Goal: Task Accomplishment & Management: Manage account settings

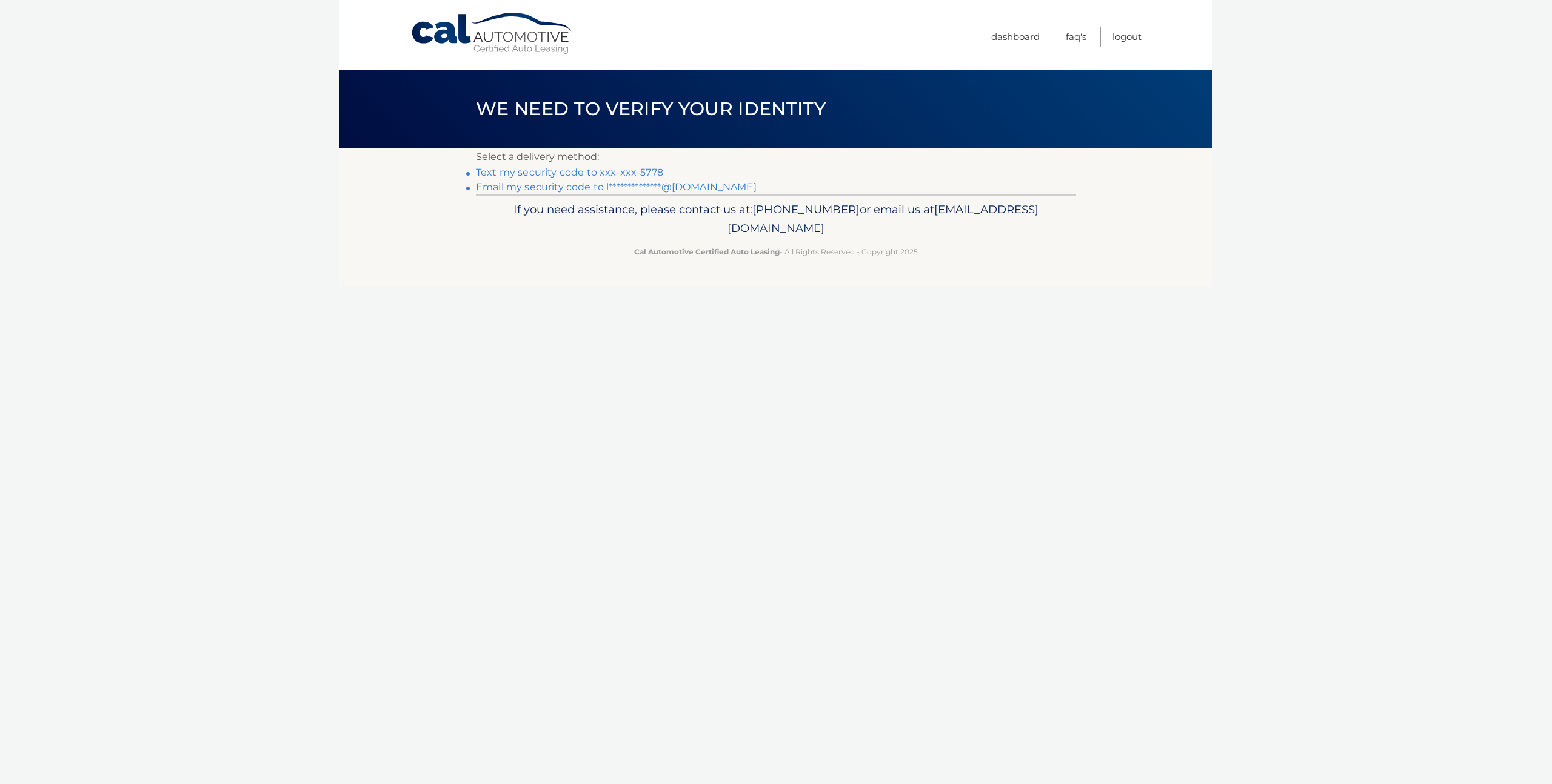
click at [581, 168] on link "Text my security code to xxx-xxx-5778" at bounding box center [570, 172] width 187 height 11
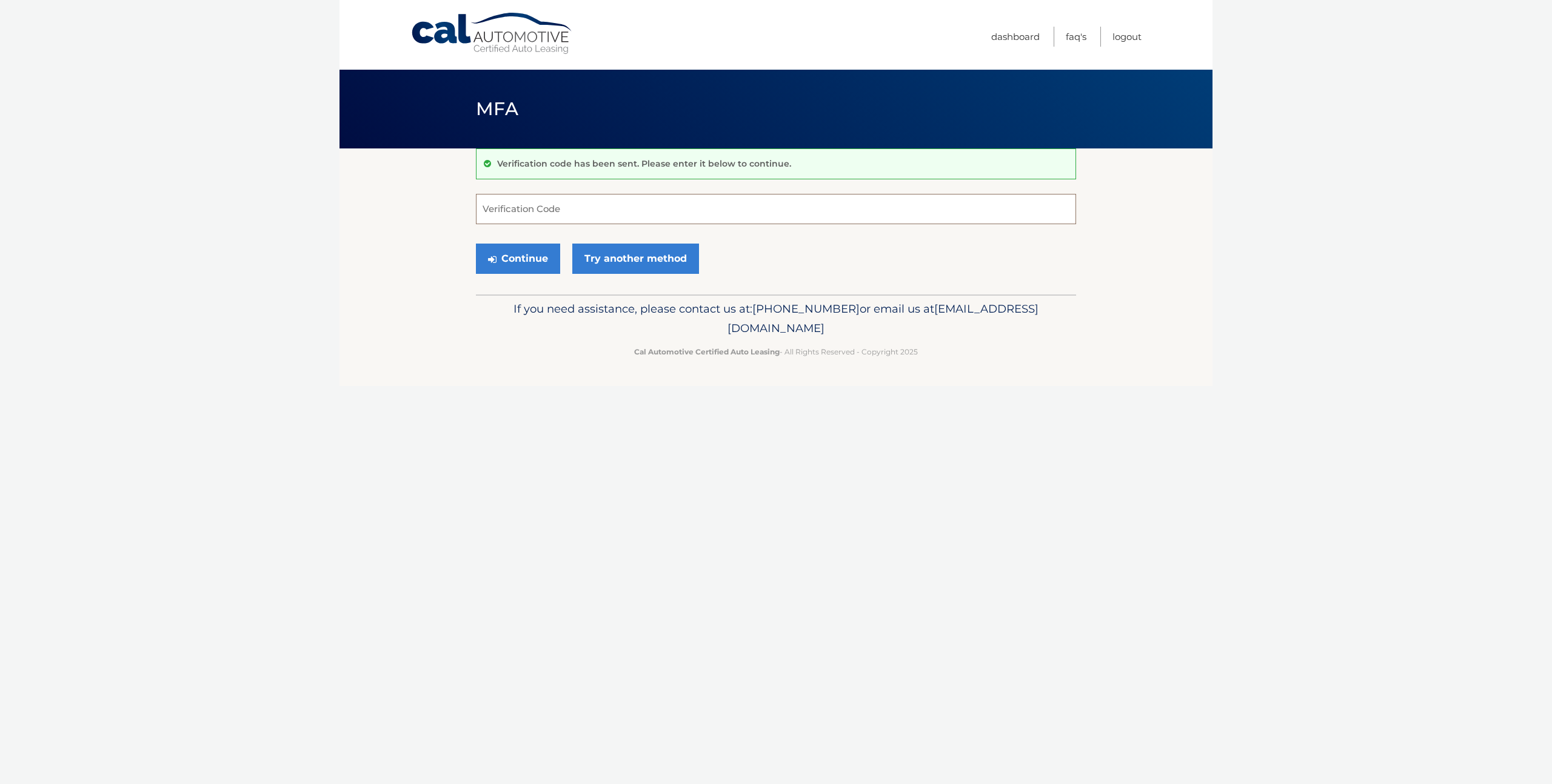
click at [534, 208] on input "Verification Code" at bounding box center [776, 209] width 600 height 30
type input "499745"
click at [374, 402] on div "Cal Automotive Menu Dashboard FAQ's Logout MFA" at bounding box center [776, 392] width 873 height 784
click at [526, 261] on button "Continue" at bounding box center [519, 258] width 84 height 30
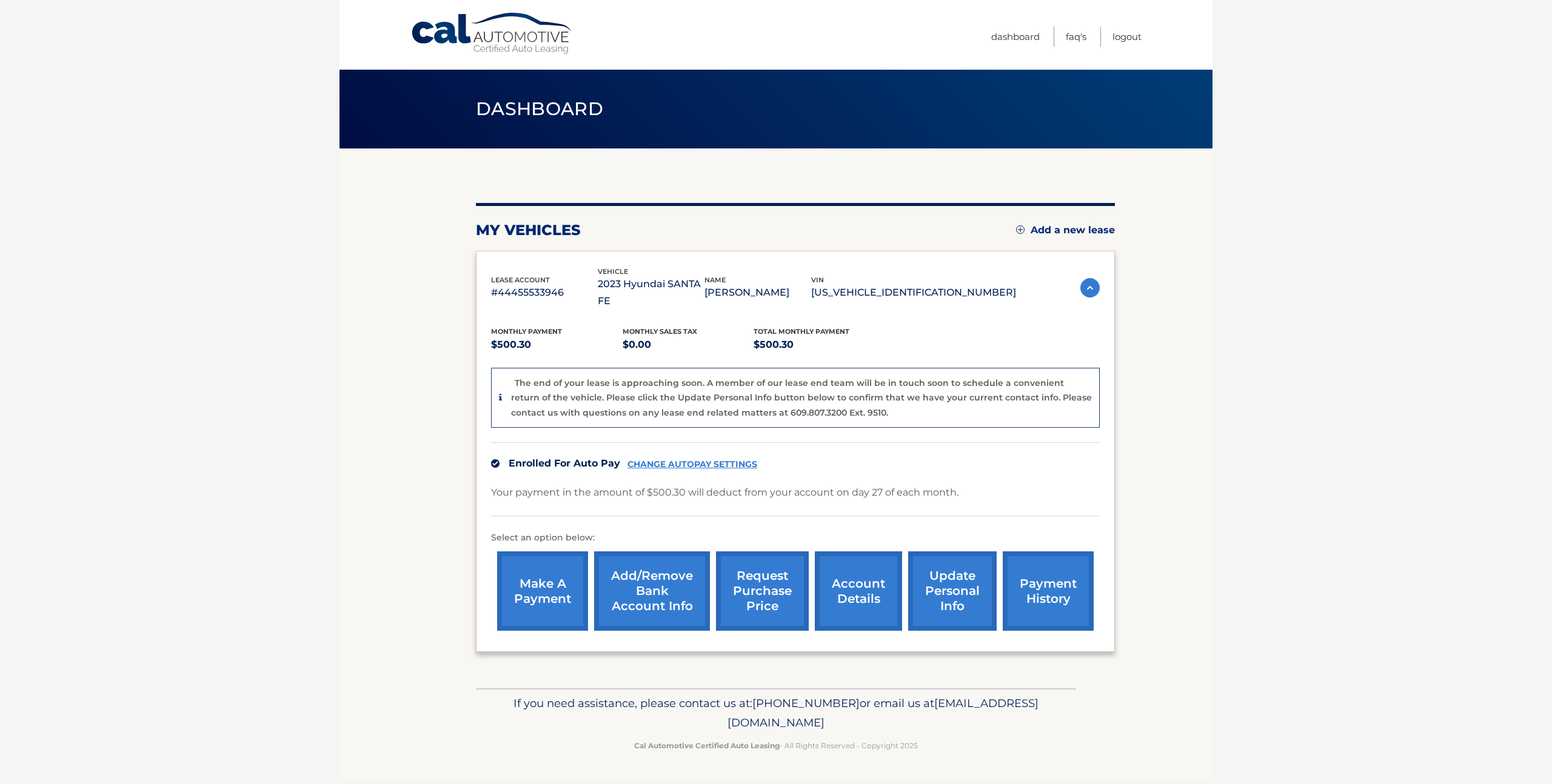
click at [852, 584] on link "account details" at bounding box center [858, 591] width 87 height 80
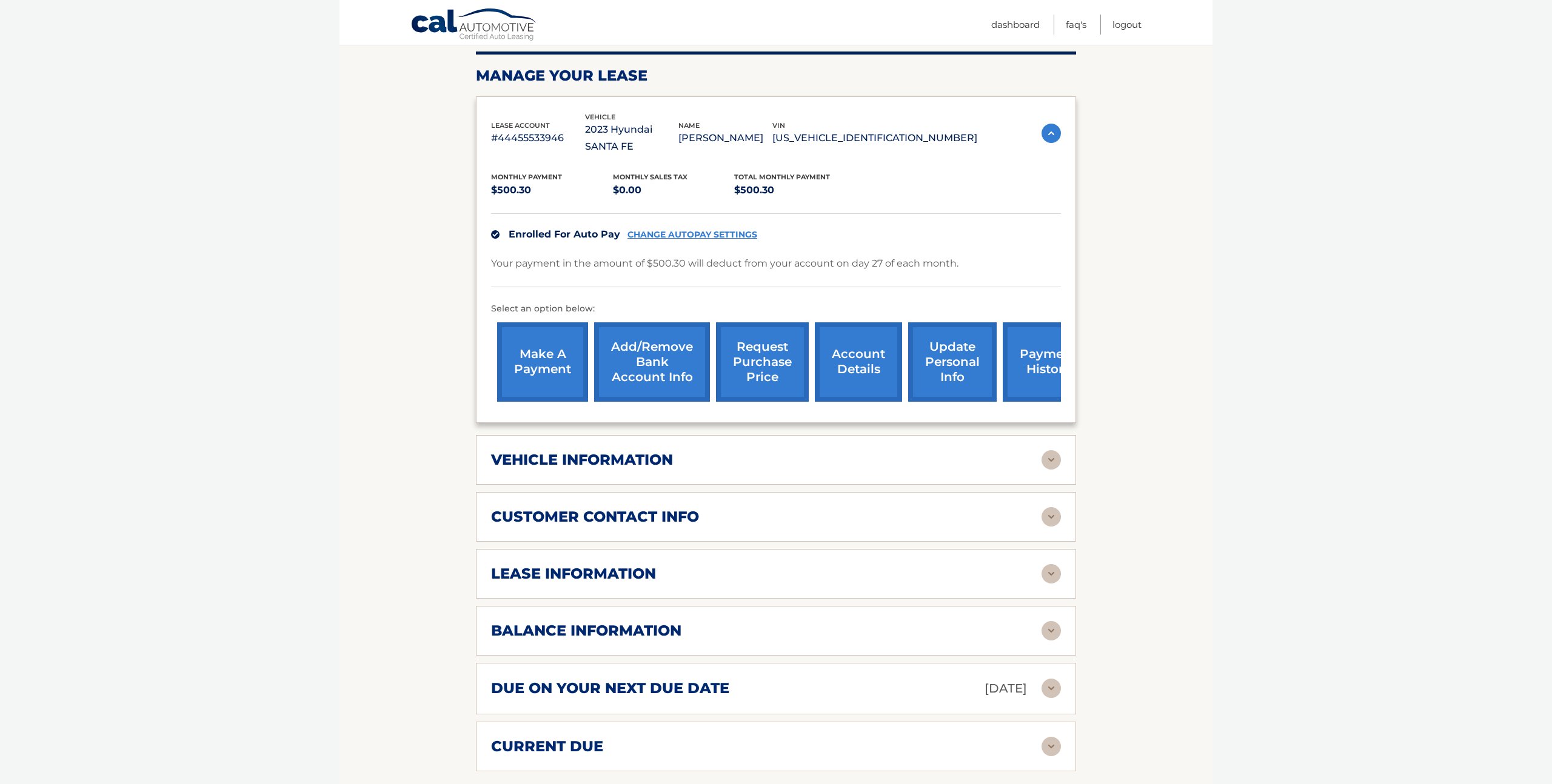
scroll to position [171, 0]
click at [1049, 563] on img at bounding box center [1051, 573] width 20 height 20
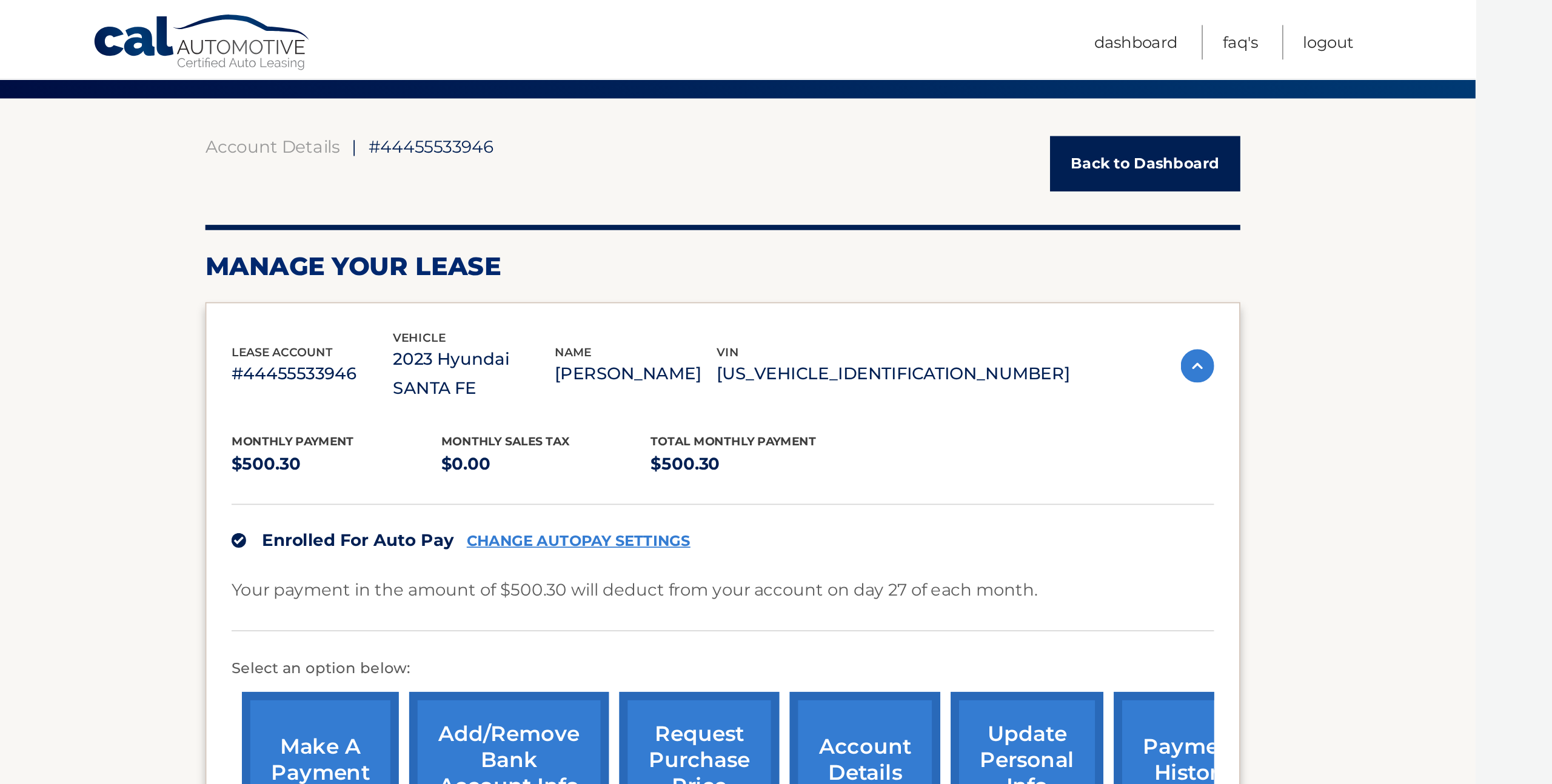
scroll to position [0, 0]
